Goal: Task Accomplishment & Management: Manage account settings

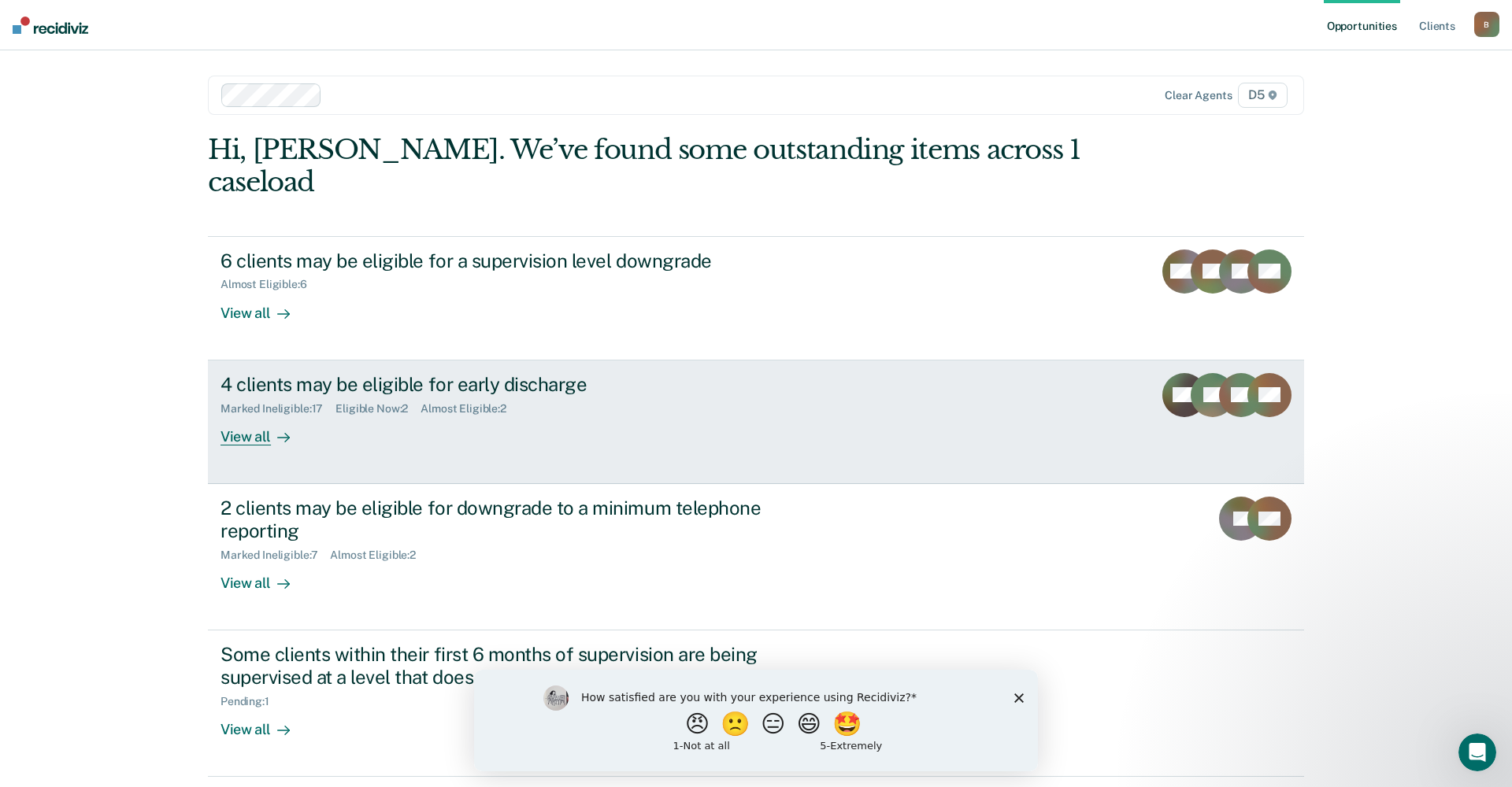
click at [250, 415] on div "View all" at bounding box center [265, 430] width 89 height 31
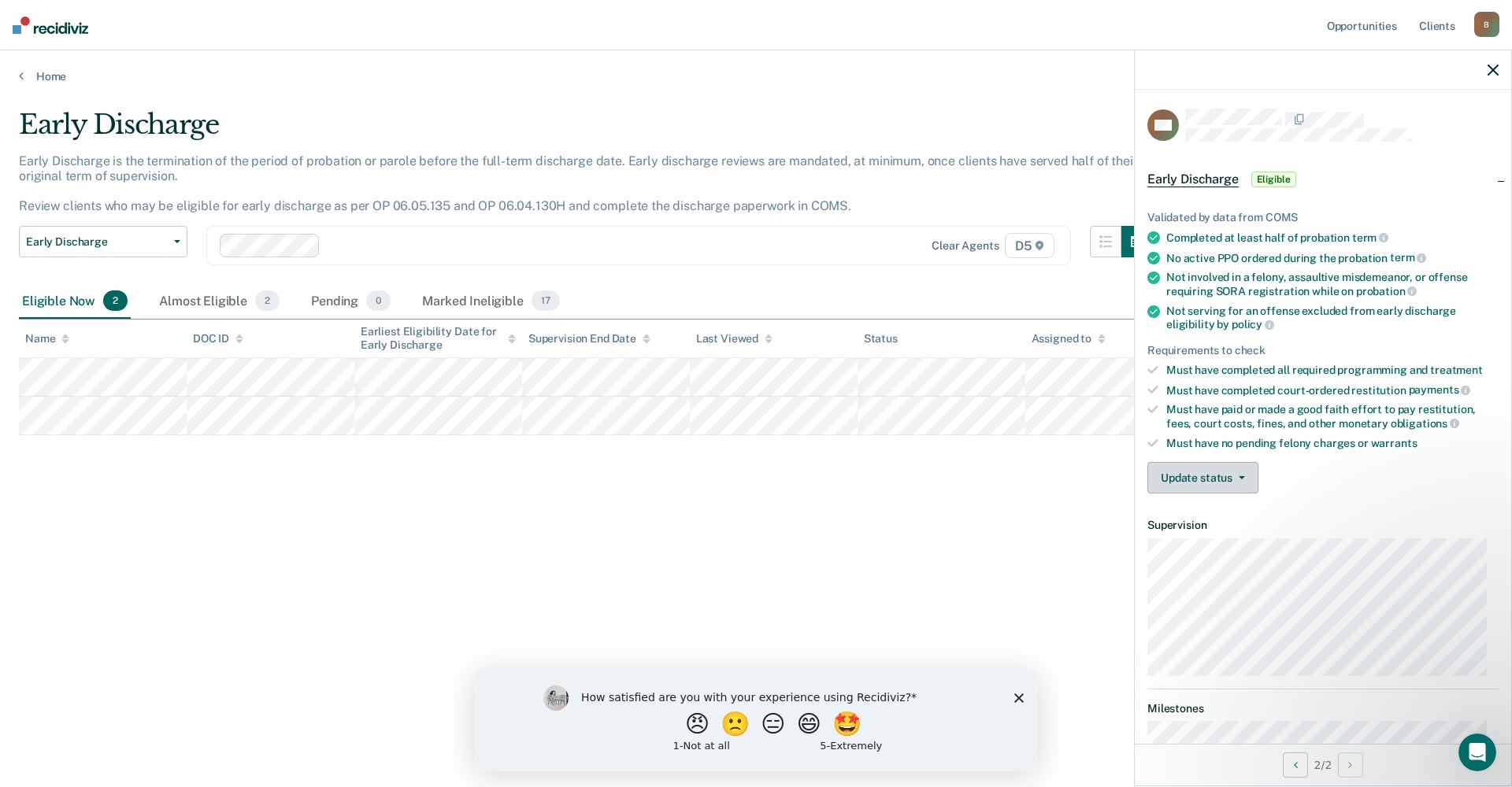
click at [1192, 470] on button "Update status" at bounding box center [1202, 477] width 111 height 32
click at [1205, 540] on button "Mark Ineligible" at bounding box center [1223, 541] width 152 height 25
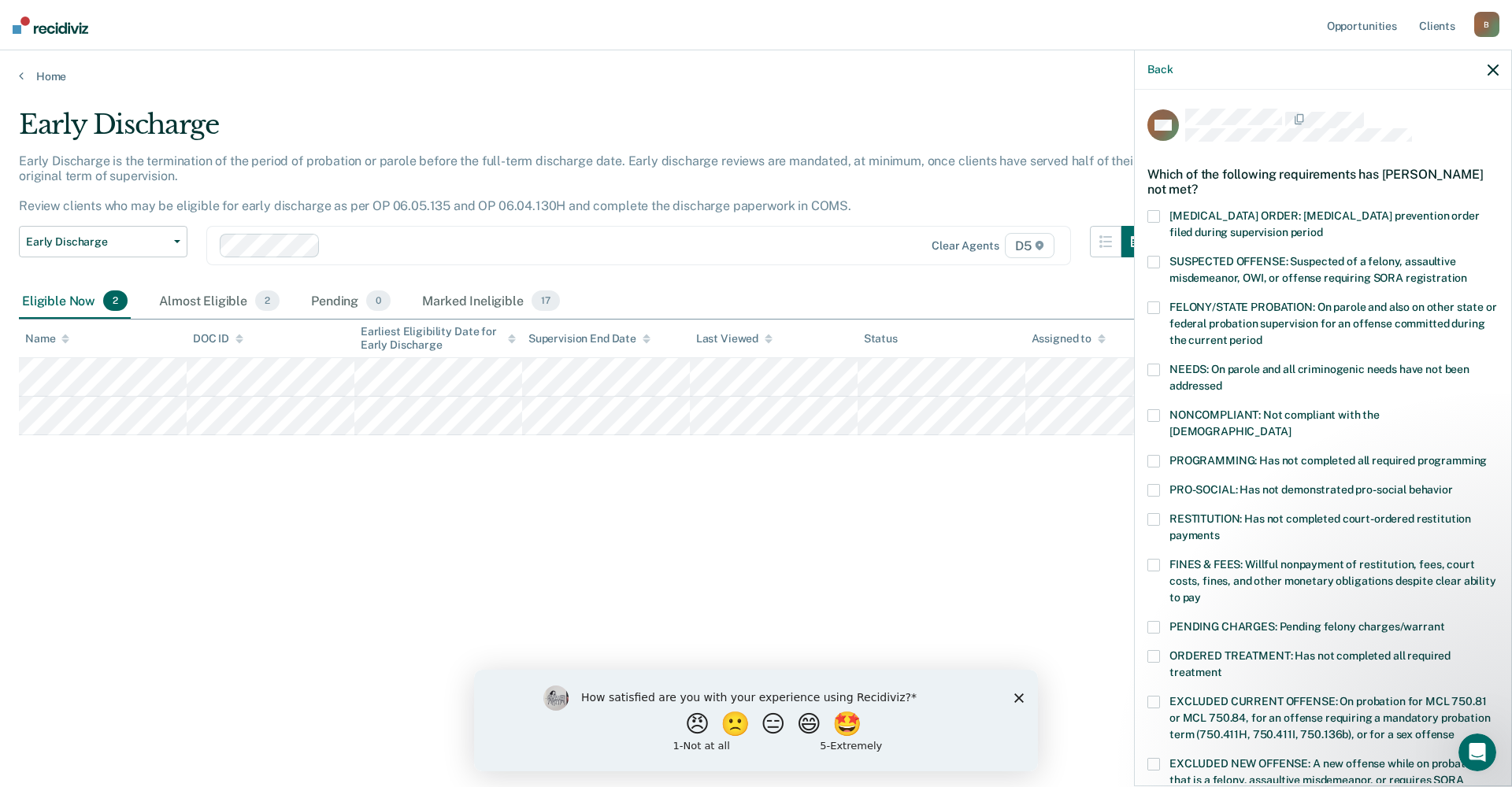
click at [1162, 559] on label "FINES & FEES: Willful nonpayment of restitution, fees, court costs, fines, and …" at bounding box center [1322, 584] width 351 height 50
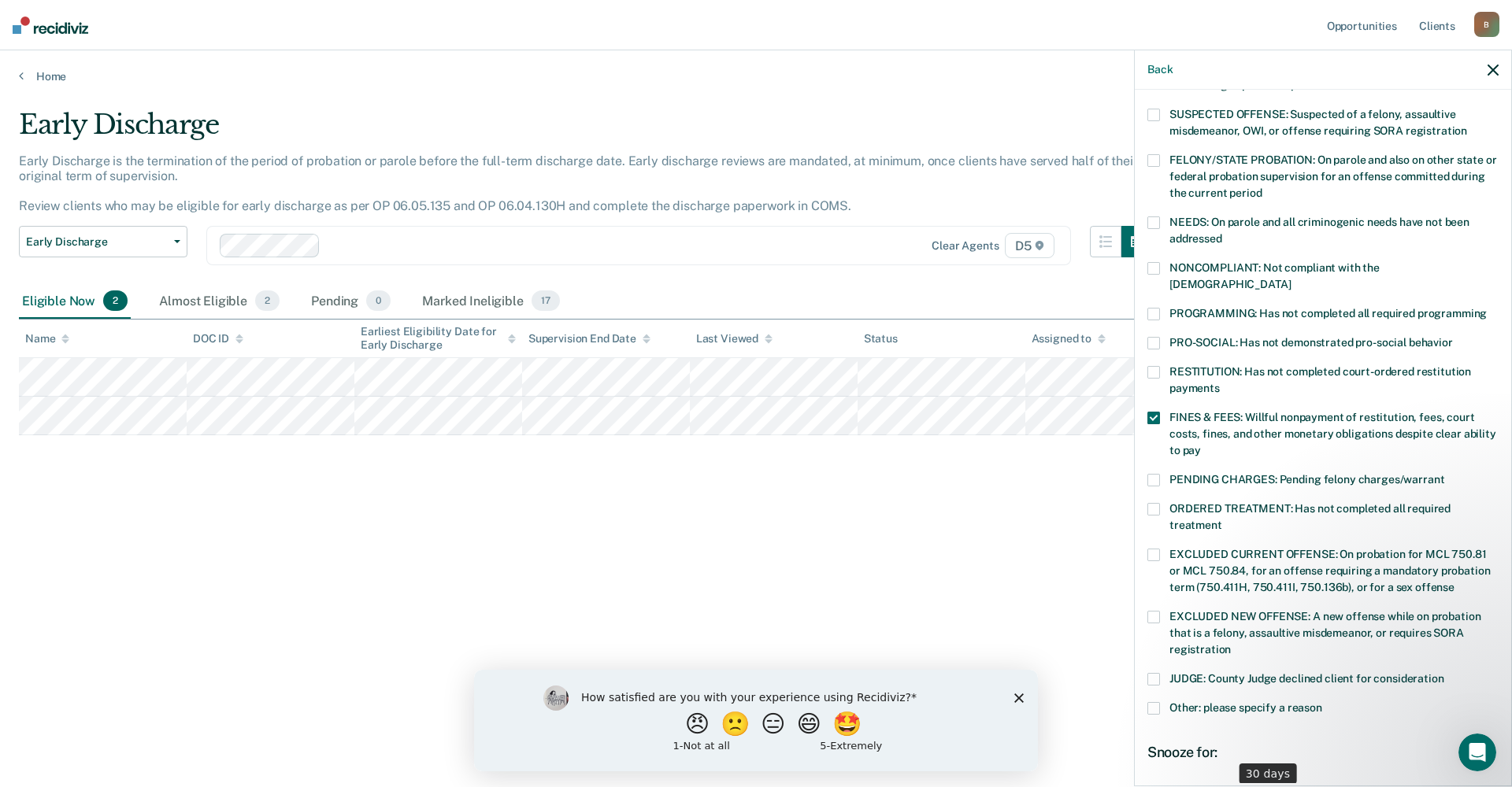
scroll to position [310, 0]
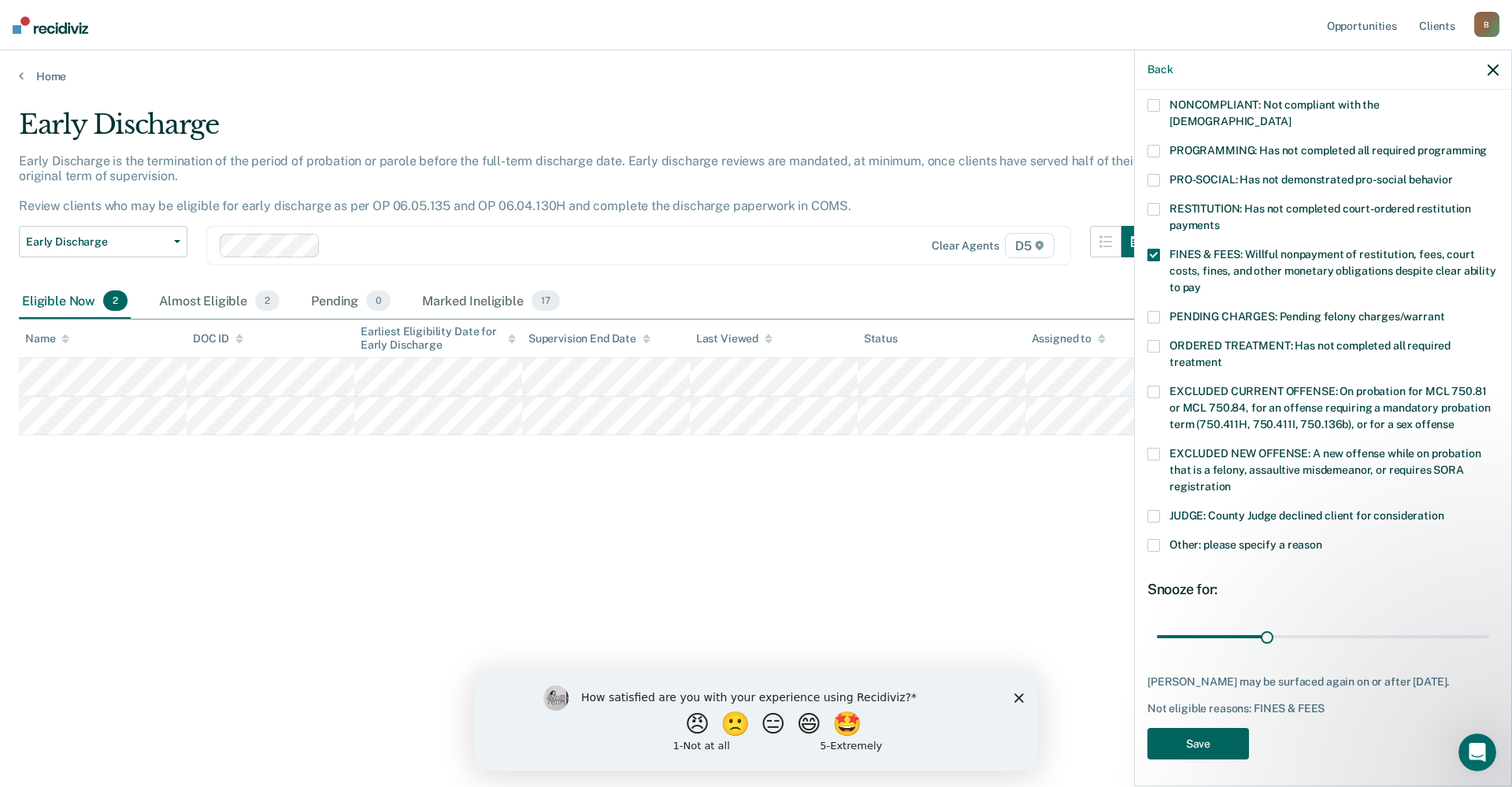
drag, startPoint x: 1195, startPoint y: 741, endPoint x: 1198, endPoint y: 731, distance: 10.4
click at [1195, 739] on button "Save" at bounding box center [1198, 745] width 102 height 33
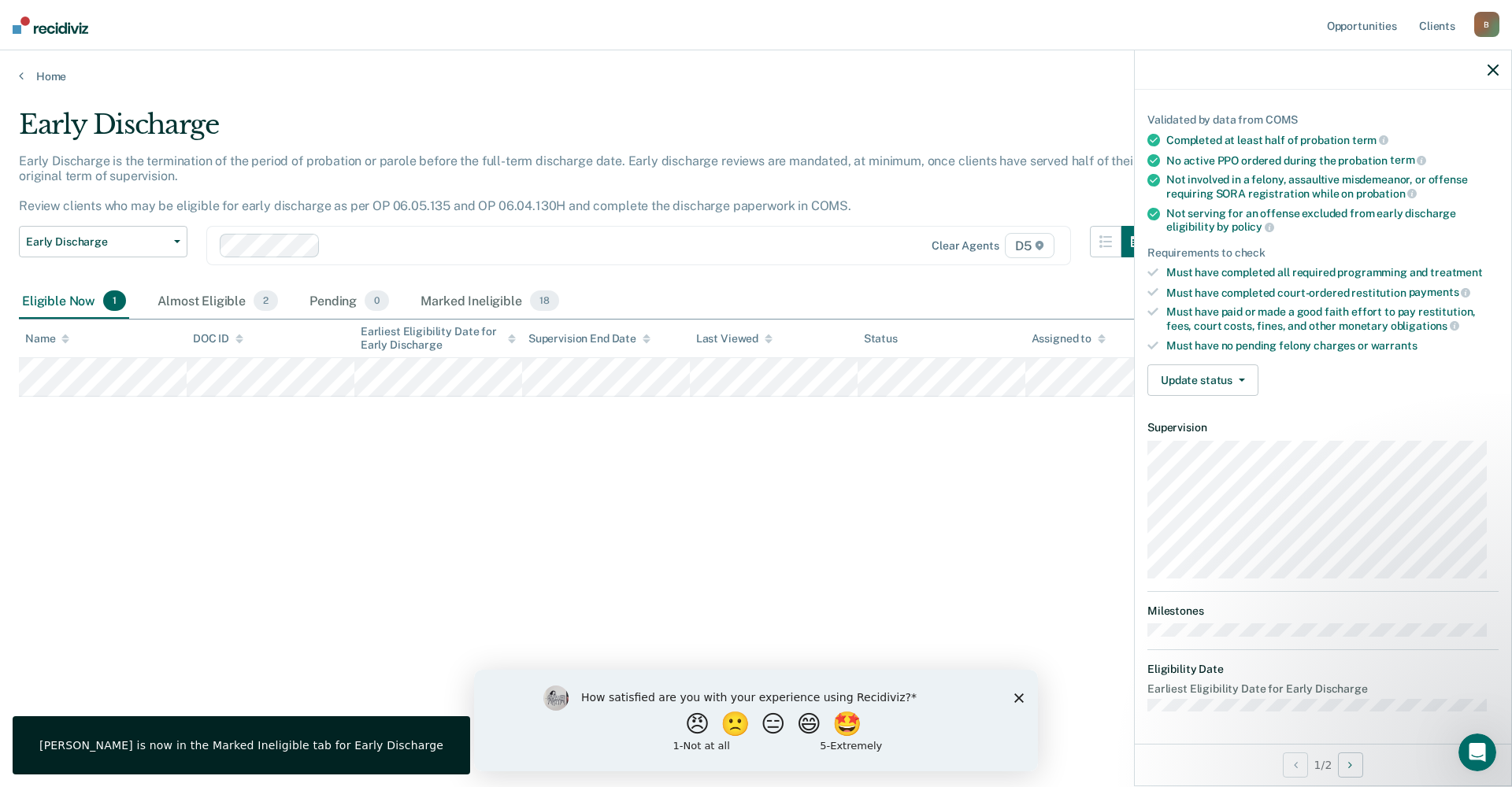
scroll to position [95, 0]
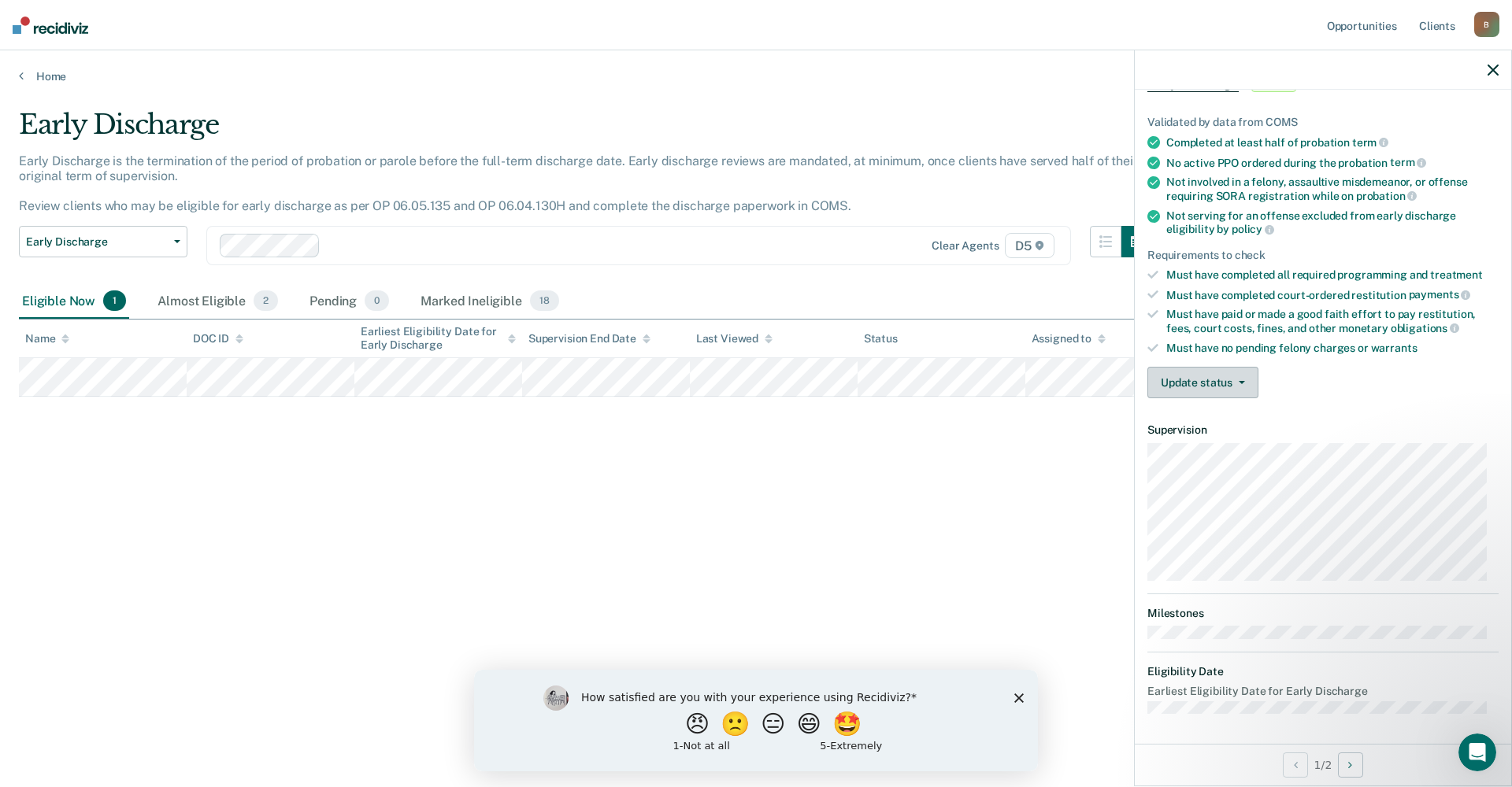
click at [1210, 368] on button "Update status" at bounding box center [1202, 382] width 111 height 32
click at [1187, 446] on button "Mark Ineligible" at bounding box center [1223, 445] width 152 height 25
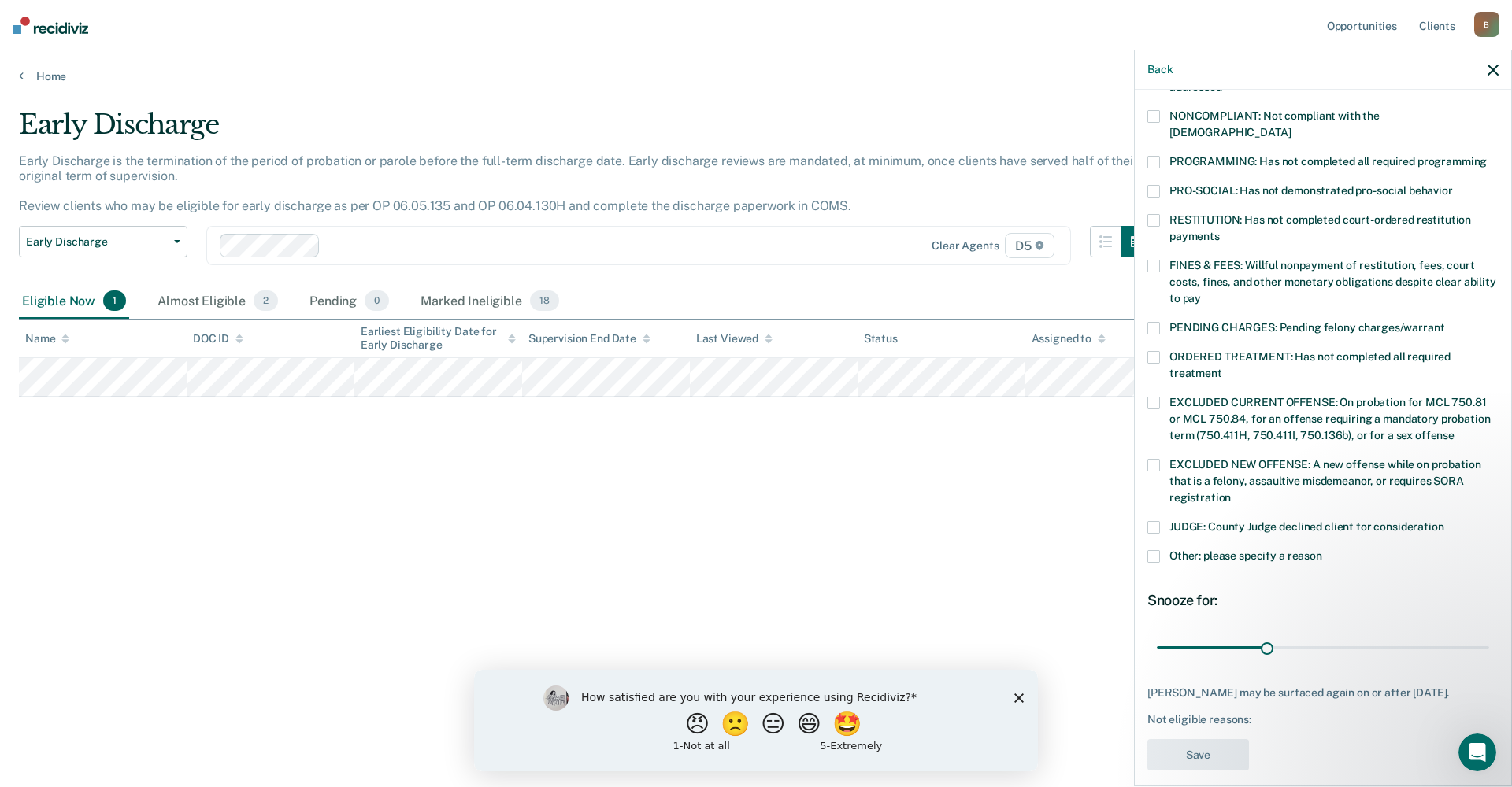
scroll to position [310, 0]
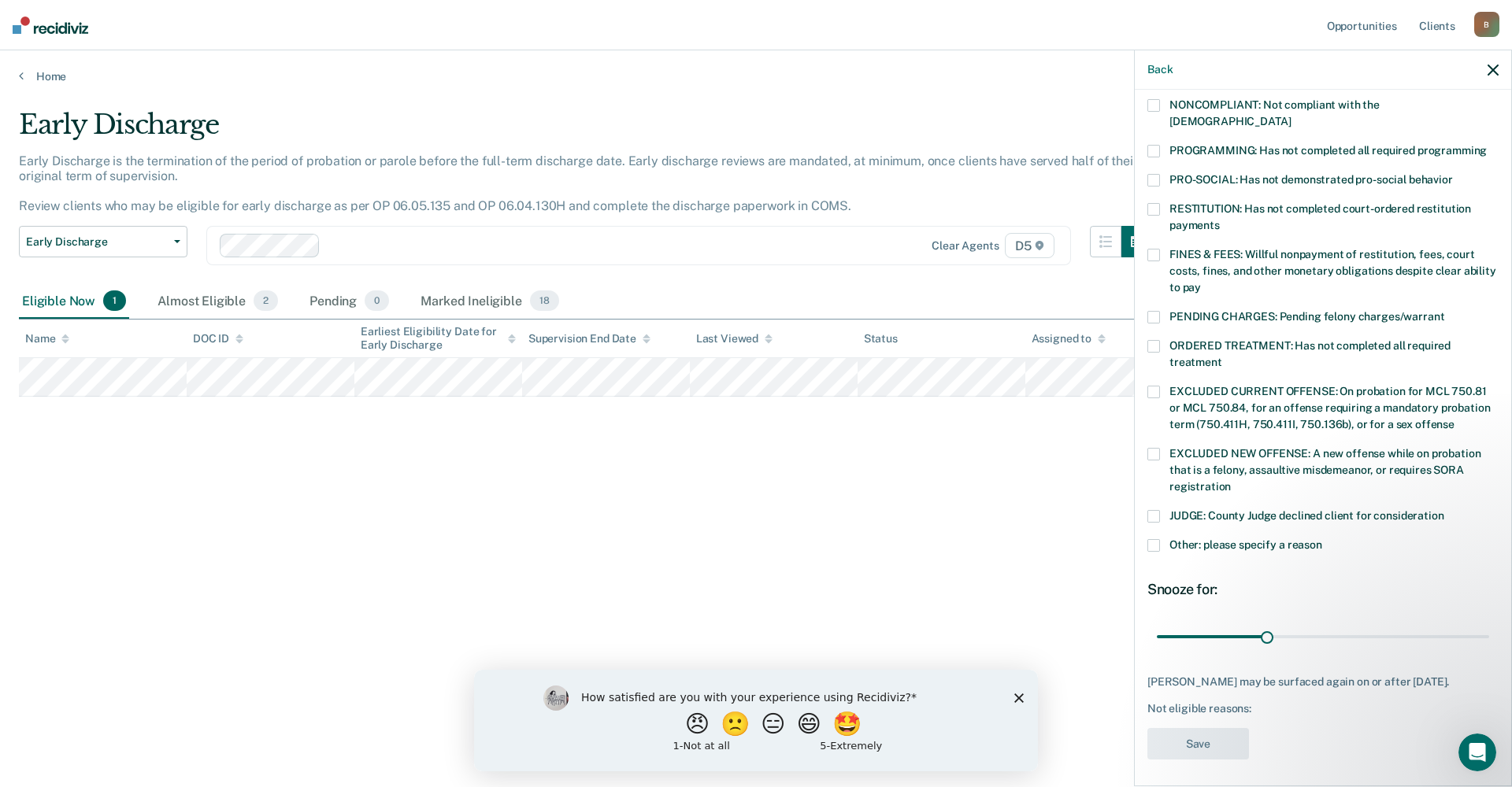
click at [1144, 526] on div "LM Which of the following requirements has [PERSON_NAME] not met? [MEDICAL_DATA…" at bounding box center [1322, 436] width 376 height 694
click at [1156, 539] on span at bounding box center [1153, 545] width 13 height 13
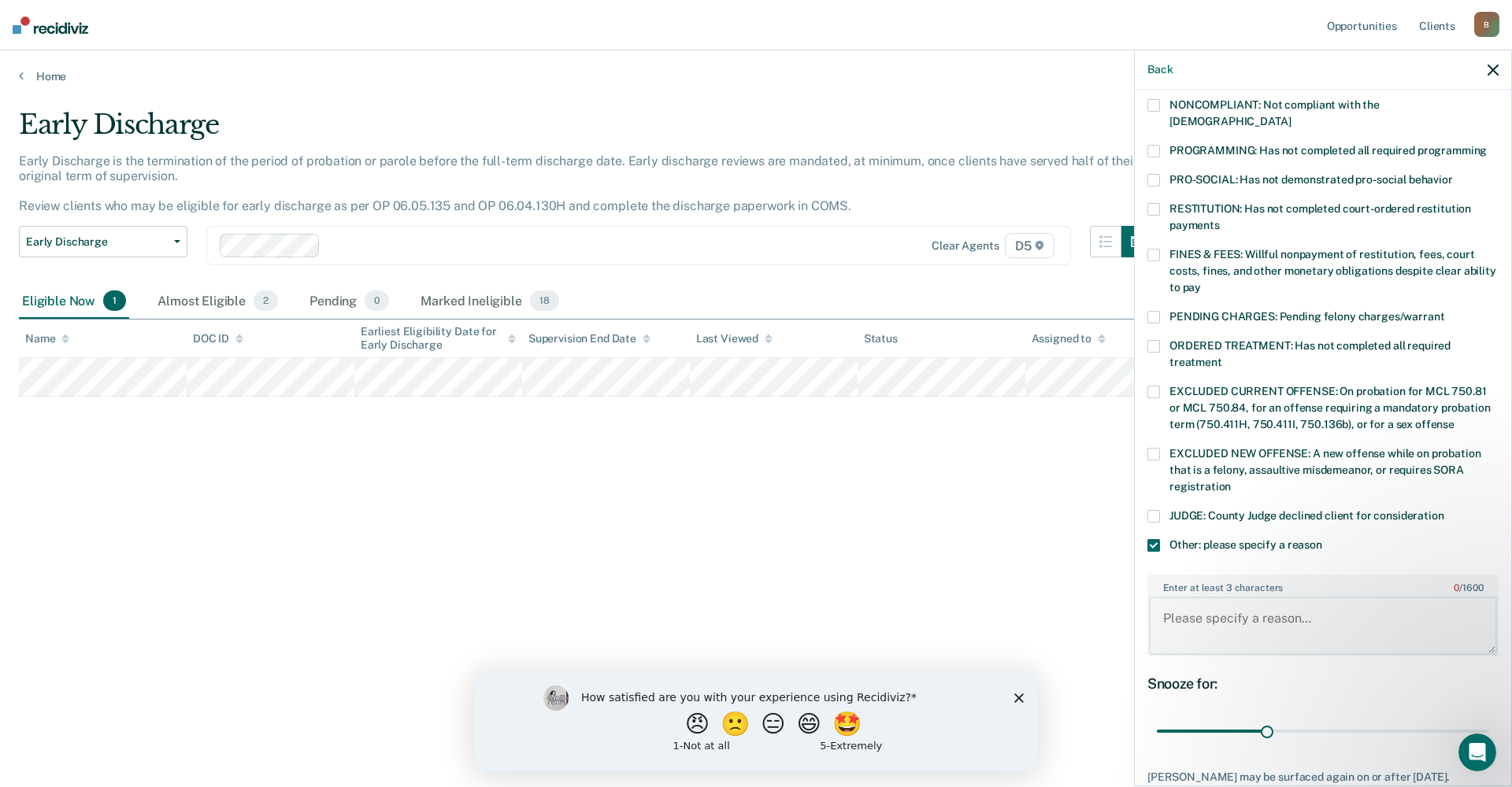
click at [1187, 597] on textarea "Enter at least 3 characters 0 / 1600" at bounding box center [1322, 625] width 348 height 59
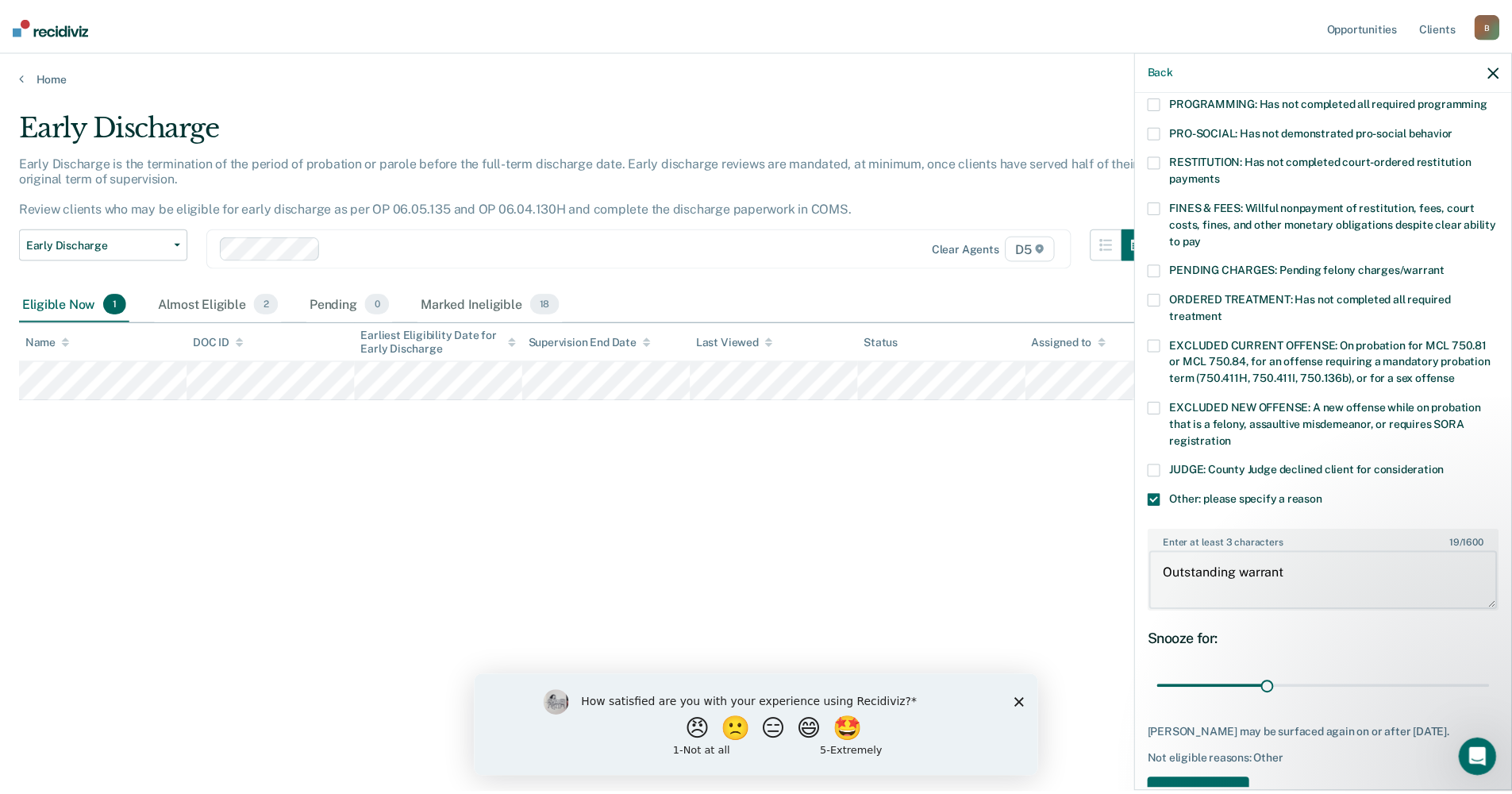
scroll to position [409, 0]
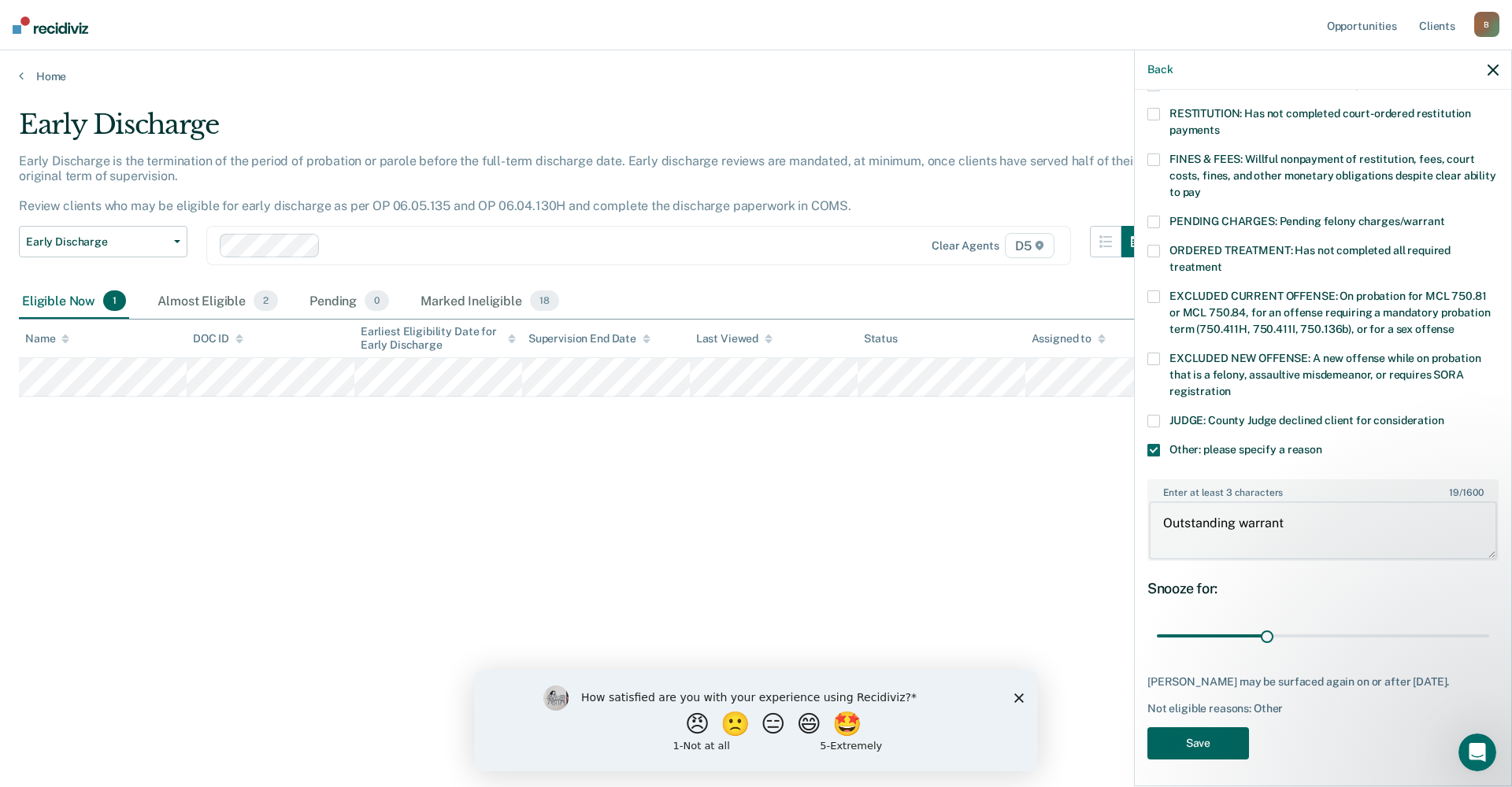
type textarea "Outstanding warrant"
click at [1205, 733] on button "Save" at bounding box center [1198, 744] width 102 height 33
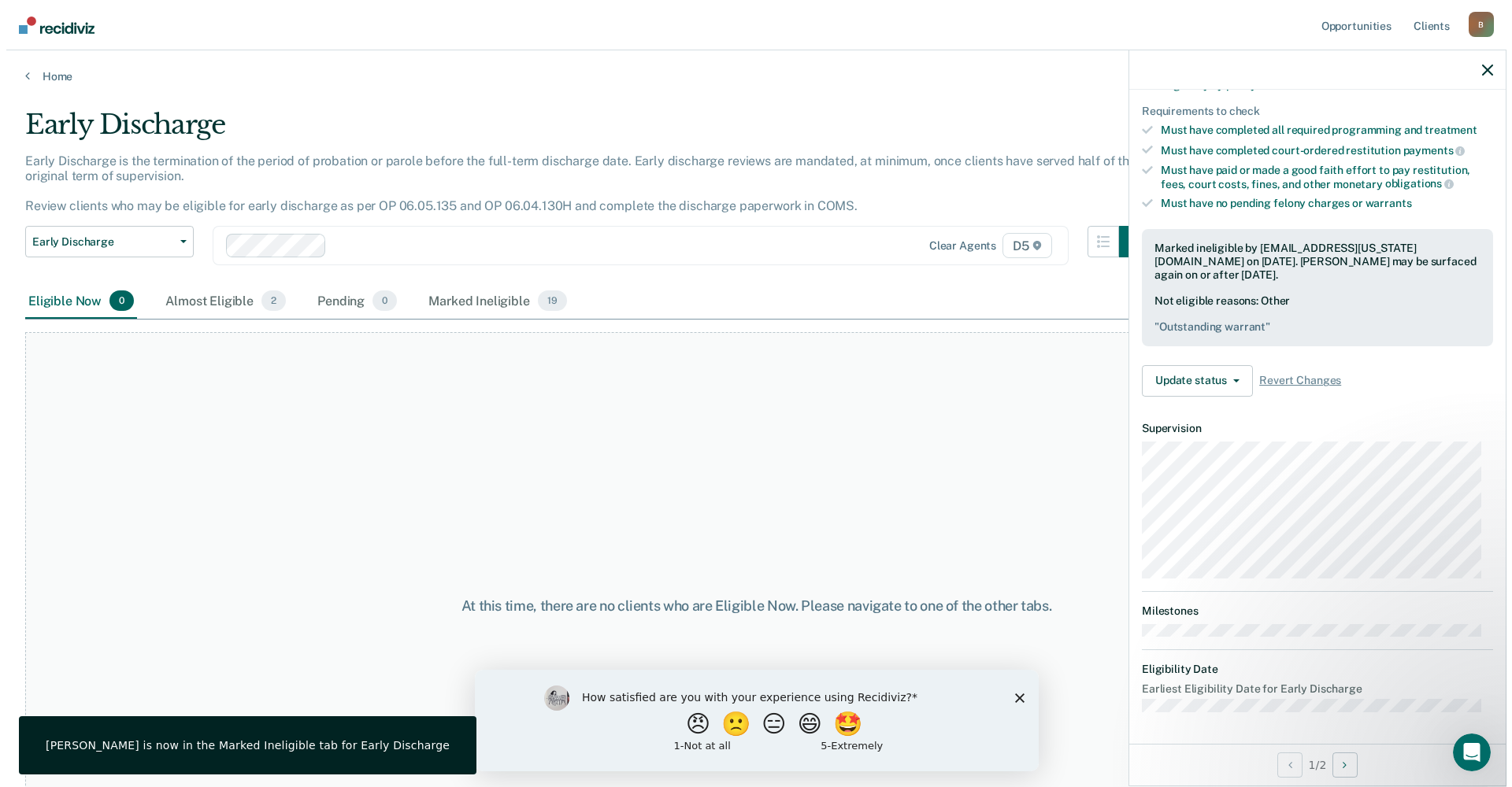
scroll to position [238, 0]
click at [26, 76] on link "Home" at bounding box center [750, 76] width 1462 height 14
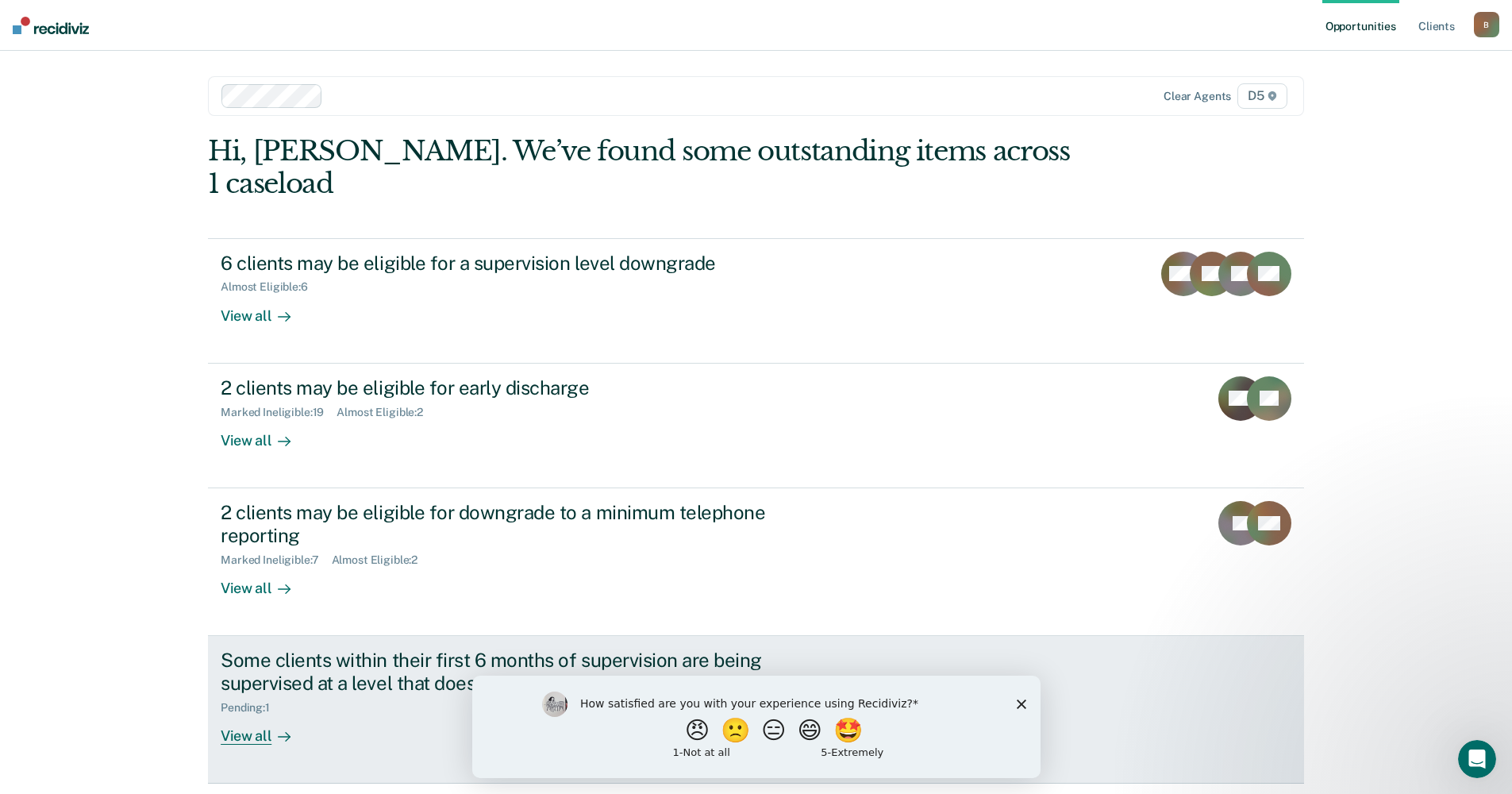
click at [252, 713] on div "View all" at bounding box center [265, 729] width 89 height 31
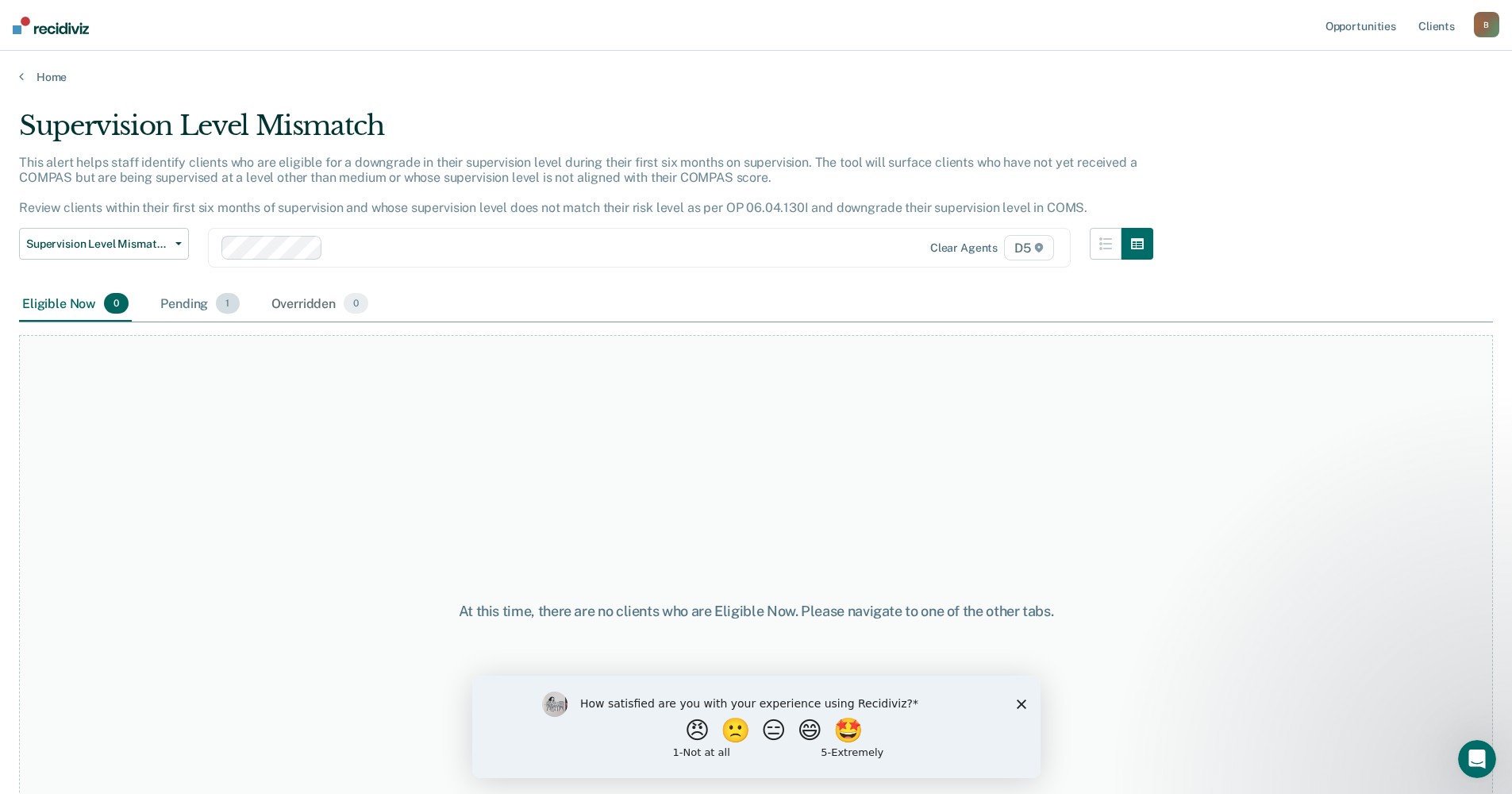
click at [188, 303] on div "Pending 1" at bounding box center [200, 304] width 85 height 35
